Goal: Task Accomplishment & Management: Use online tool/utility

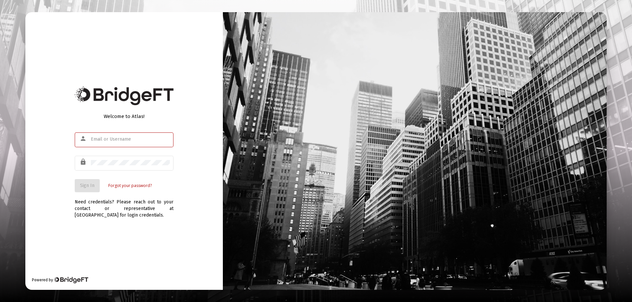
type input "[EMAIL_ADDRESS][DOMAIN_NAME]"
click at [70, 94] on div "Welcome to Atlas! person [EMAIL_ADDRESS][DOMAIN_NAME] lock Sign In Forgot your …" at bounding box center [123, 151] width 197 height 278
click at [92, 188] on span "Sign In" at bounding box center [87, 186] width 14 height 6
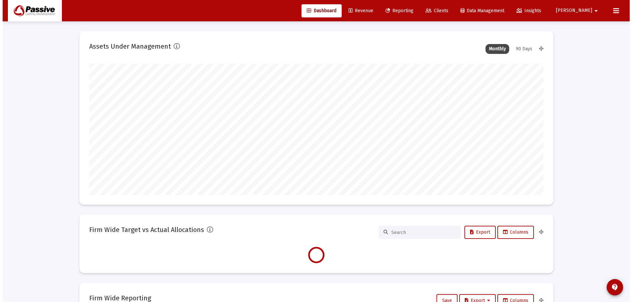
scroll to position [132, 454]
click at [446, 13] on span "Clients" at bounding box center [434, 11] width 23 height 6
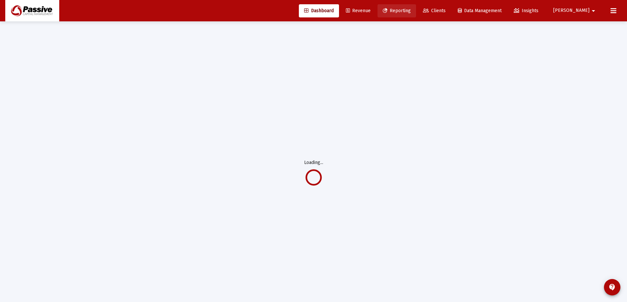
click at [416, 14] on link "Reporting" at bounding box center [396, 10] width 39 height 13
click at [411, 8] on span "Reporting" at bounding box center [397, 11] width 28 height 6
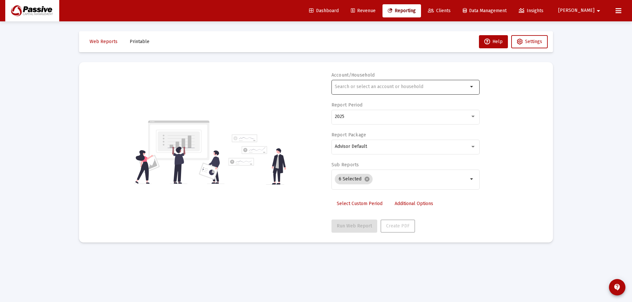
click at [351, 84] on div at bounding box center [401, 87] width 133 height 16
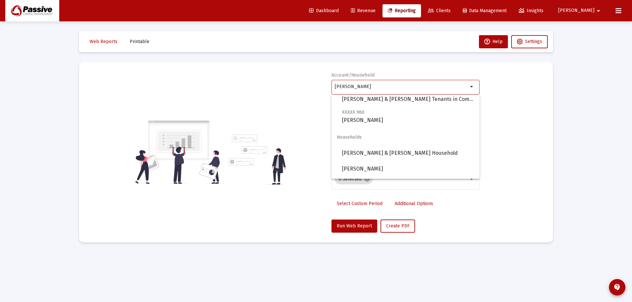
scroll to position [66, 0]
click at [403, 114] on span "XXXXX 960 [PERSON_NAME] Individual" at bounding box center [408, 116] width 132 height 16
type input "[PERSON_NAME]"
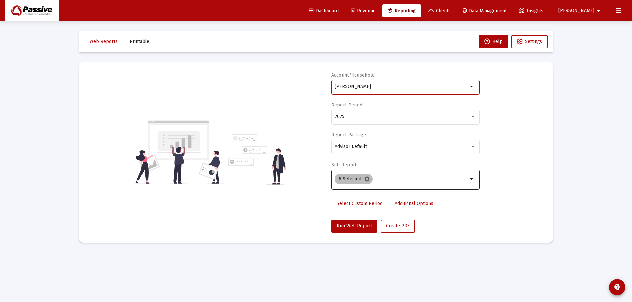
click at [368, 179] on mat-icon "cancel" at bounding box center [367, 179] width 6 height 6
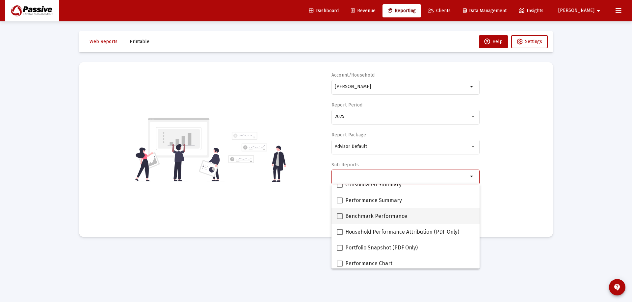
scroll to position [33, 0]
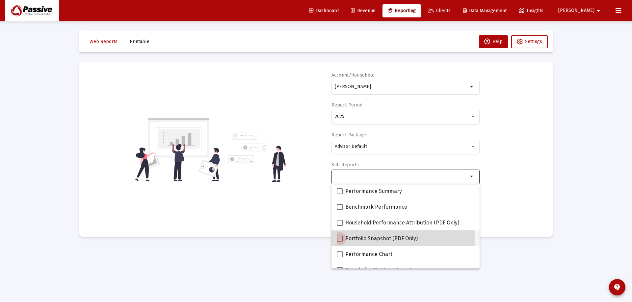
click at [380, 240] on span "Portfolio Snapshot (PDF Only)" at bounding box center [381, 239] width 72 height 8
click at [340, 242] on input "Portfolio Snapshot (PDF Only)" at bounding box center [339, 242] width 0 height 0
checkbox input "true"
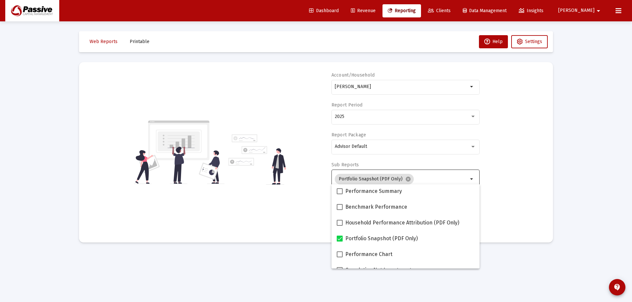
click at [517, 203] on div "Account/Household [PERSON_NAME] Individual arrow_drop_down Report Period 2025 R…" at bounding box center [316, 152] width 454 height 161
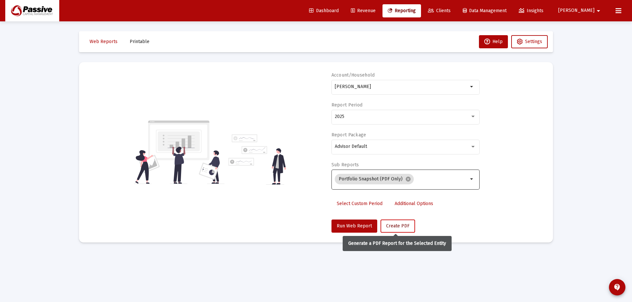
click at [397, 227] on span "Create PDF" at bounding box center [397, 226] width 23 height 6
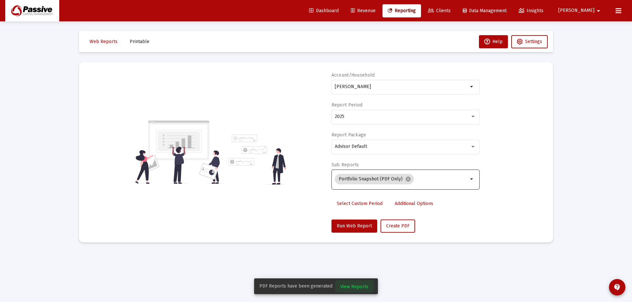
click at [352, 286] on span "View Reports" at bounding box center [354, 287] width 28 height 6
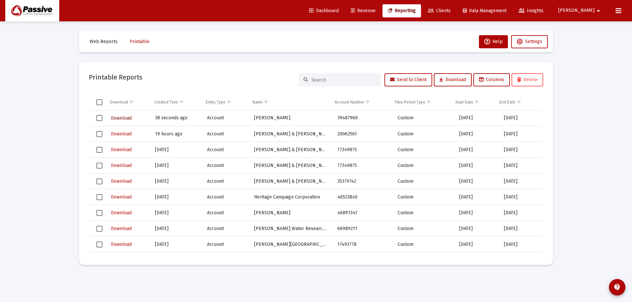
click at [119, 117] on span "Download" at bounding box center [121, 119] width 21 height 6
